Goal: Information Seeking & Learning: Learn about a topic

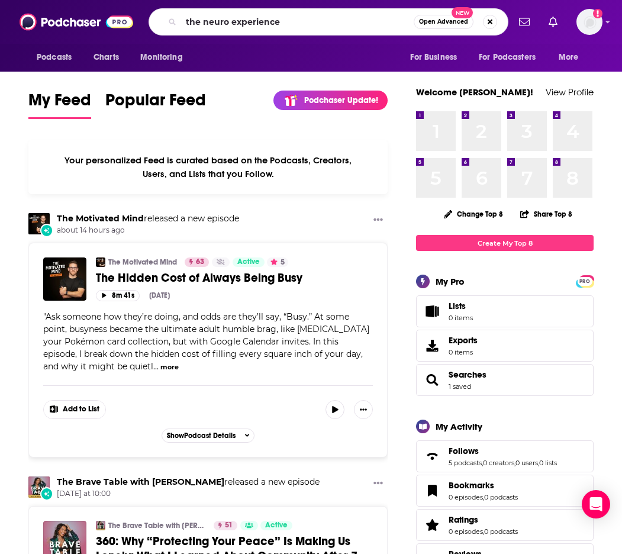
type input "the neuro experience"
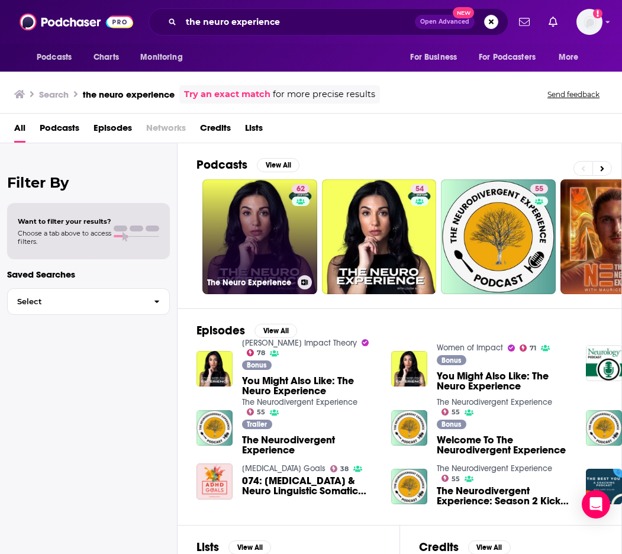
click at [274, 274] on link "62 The Neuro Experience" at bounding box center [259, 236] width 115 height 115
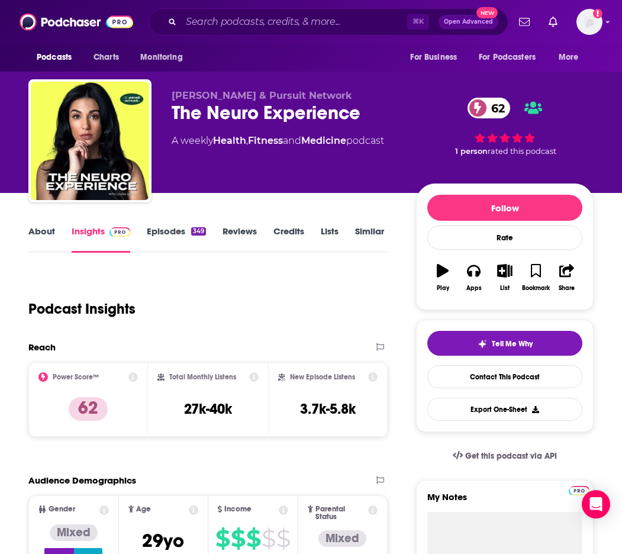
click at [43, 231] on link "About" at bounding box center [41, 239] width 27 height 27
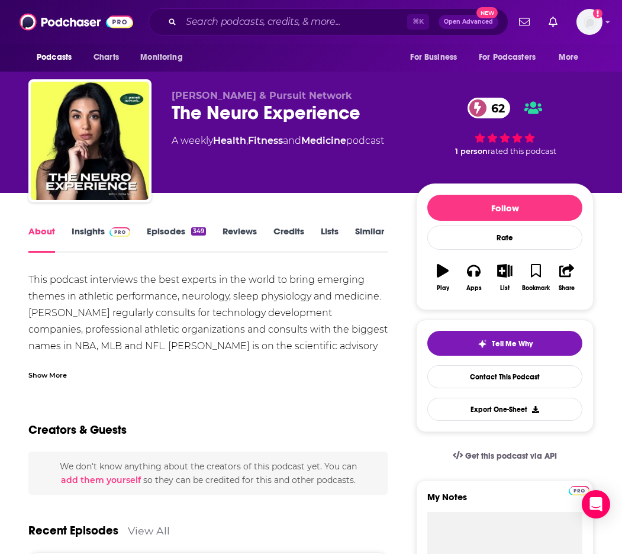
click at [88, 234] on link "Insights" at bounding box center [101, 239] width 59 height 27
